Goal: Find specific page/section: Find specific page/section

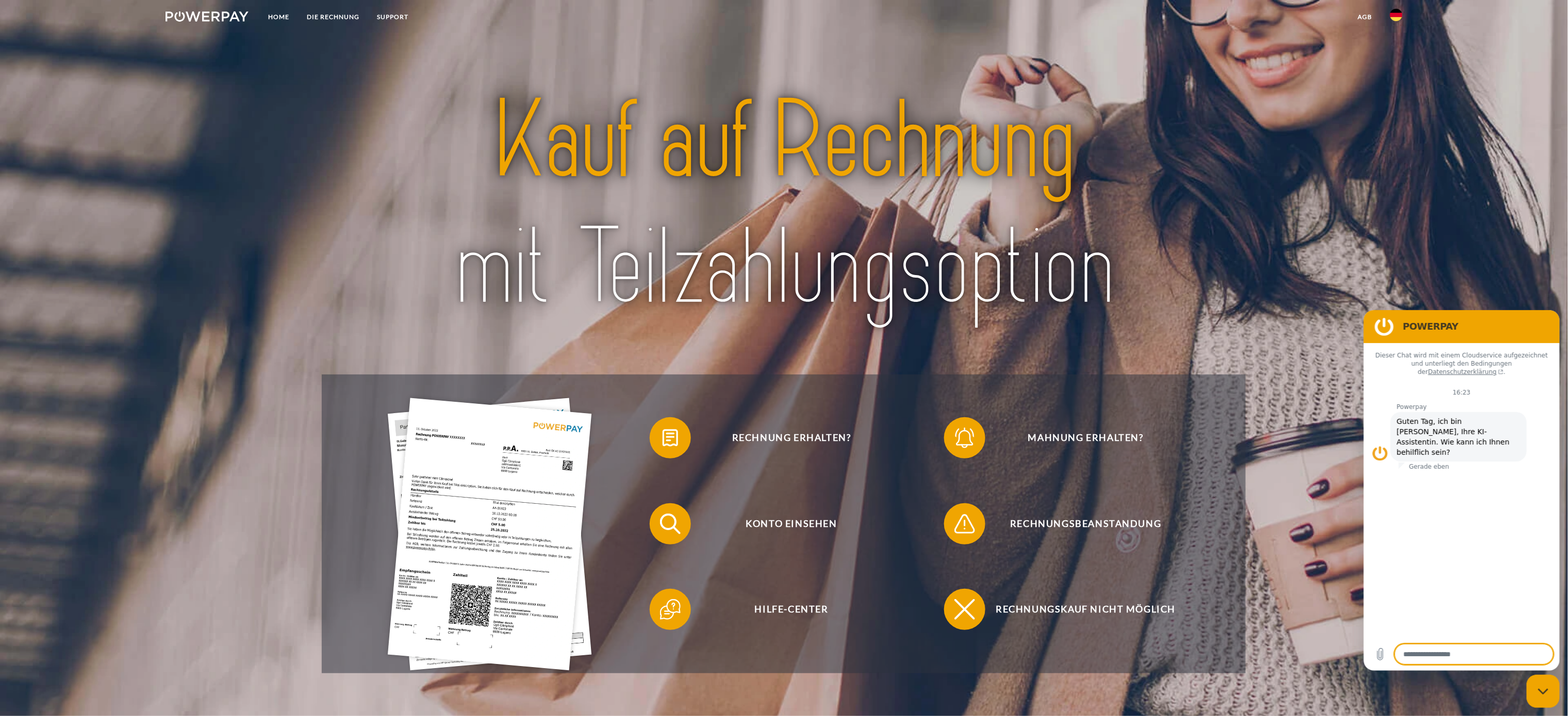
click at [1392, 16] on img at bounding box center [1396, 15] width 12 height 12
click at [1398, 50] on img at bounding box center [1396, 48] width 12 height 12
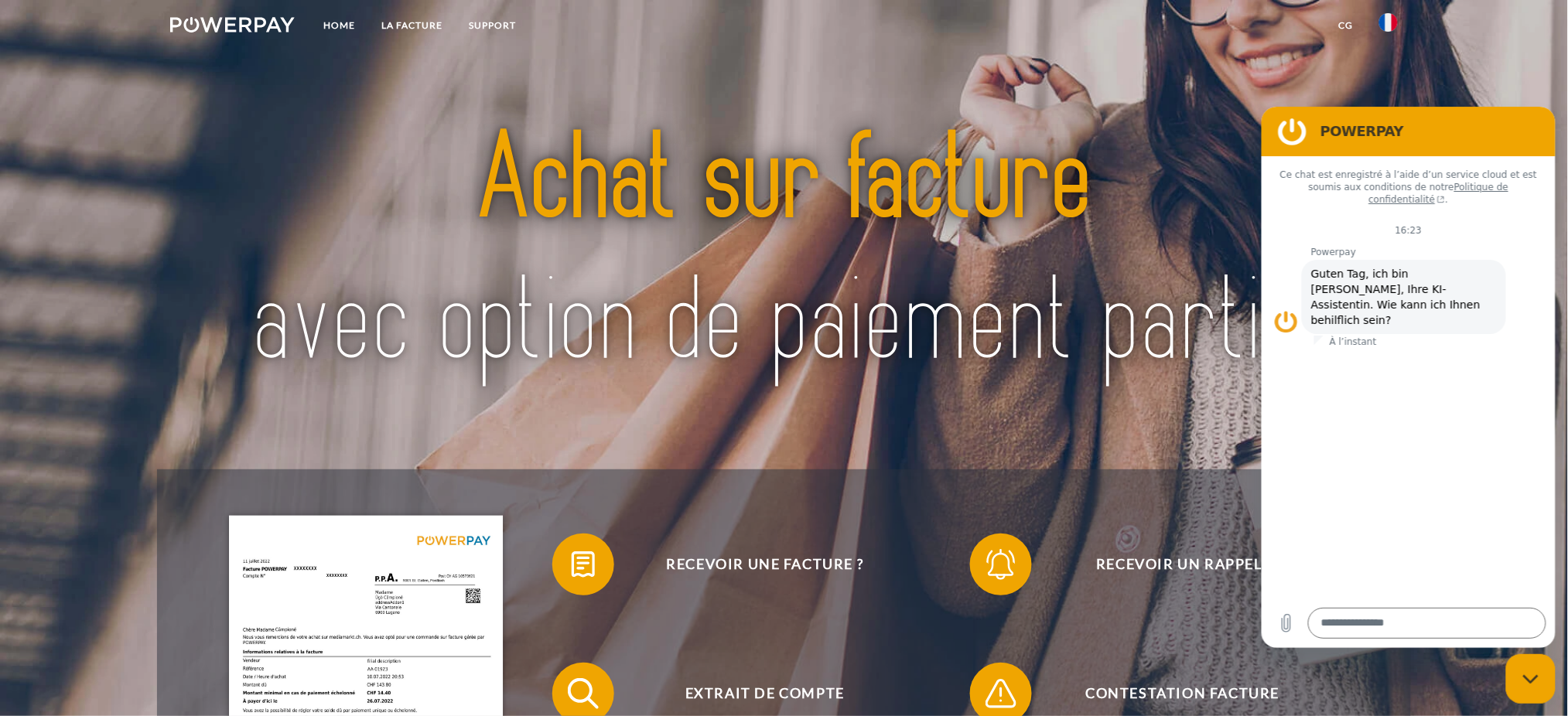
click at [1489, 133] on h2 "POWERPAY" at bounding box center [1429, 131] width 220 height 18
click at [1340, 23] on link "CG" at bounding box center [1345, 26] width 41 height 27
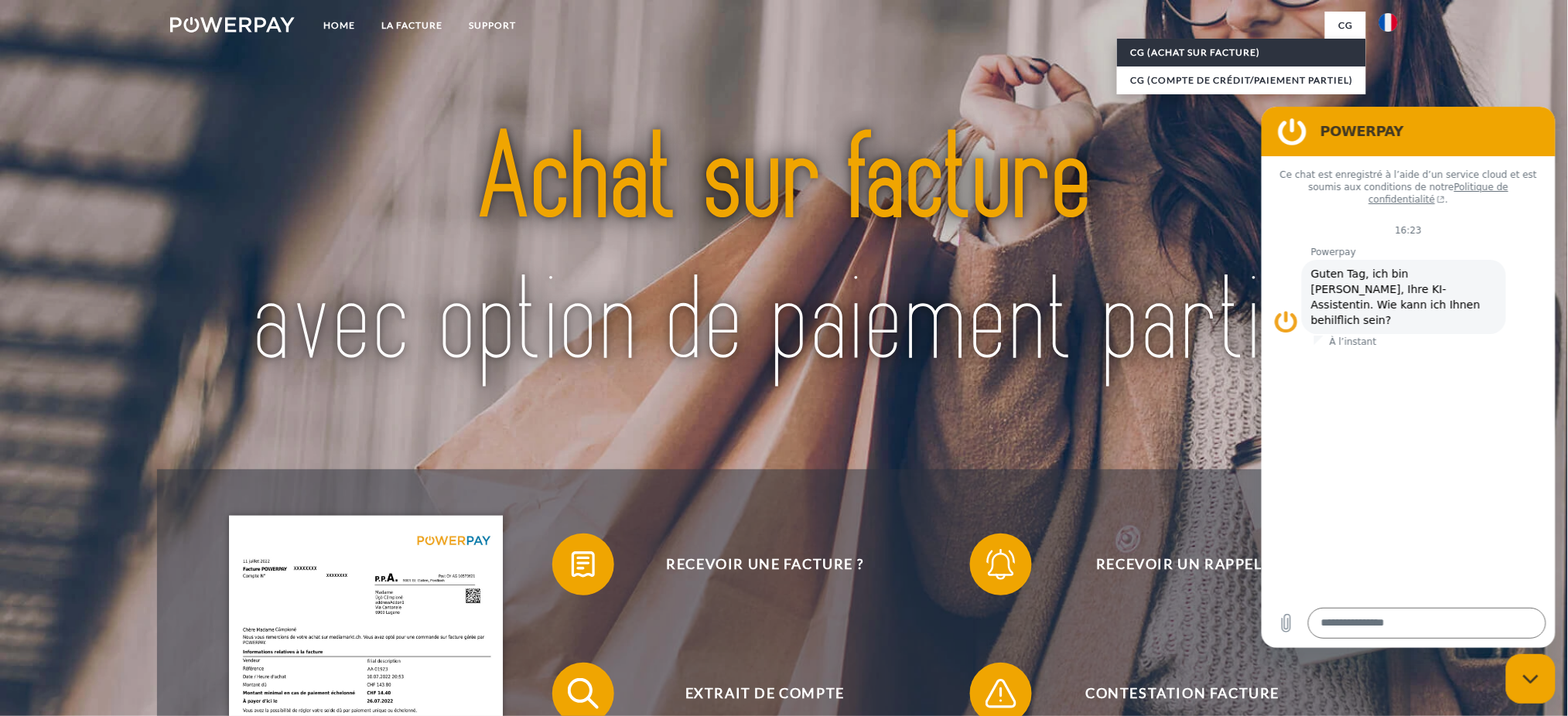
click at [1232, 46] on link "CG (achat sur facture)" at bounding box center [1241, 52] width 249 height 27
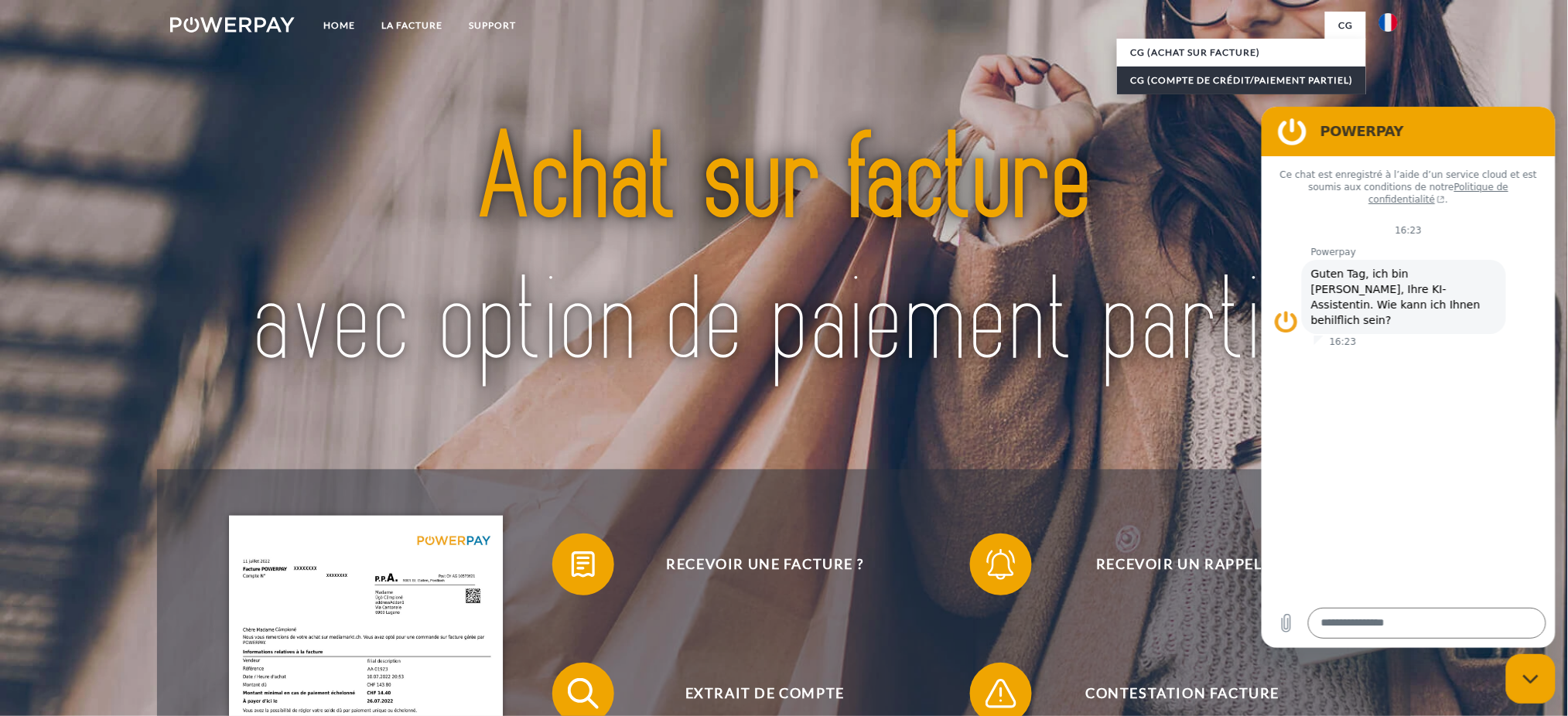
click at [1288, 73] on link "CG (Compte de crédit/paiement partiel)" at bounding box center [1241, 80] width 249 height 27
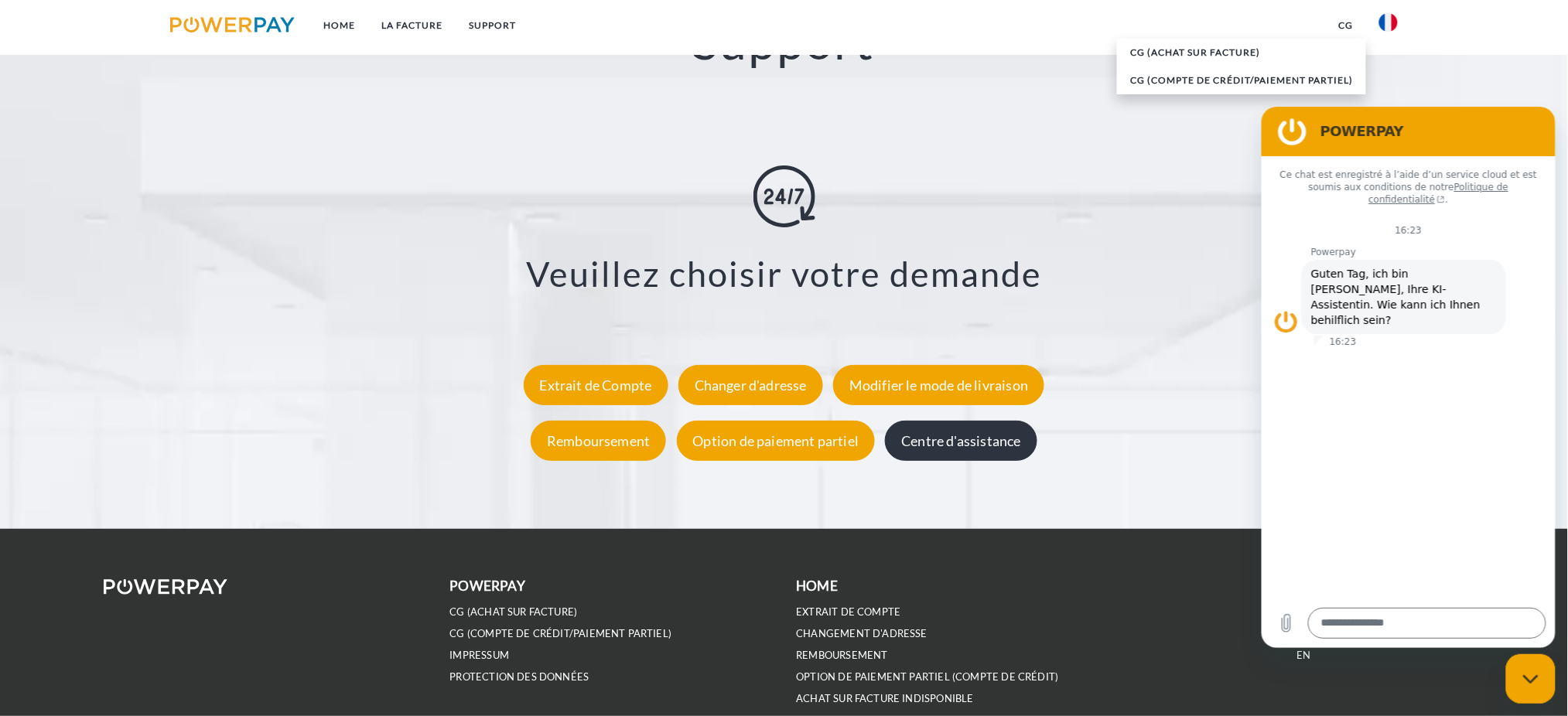
scroll to position [2881, 0]
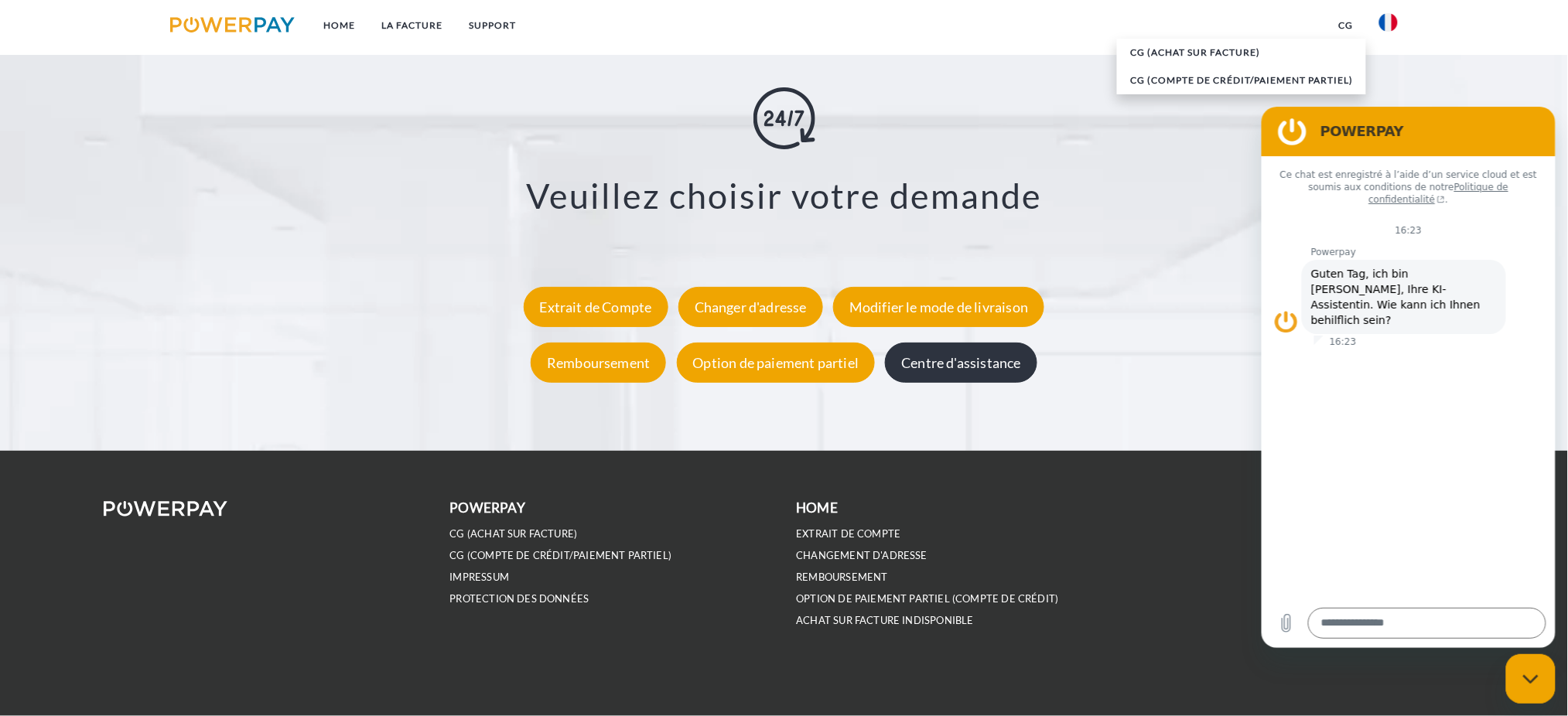
click at [982, 372] on div "Centre d'assistance" at bounding box center [961, 363] width 152 height 40
